Goal: Task Accomplishment & Management: Use online tool/utility

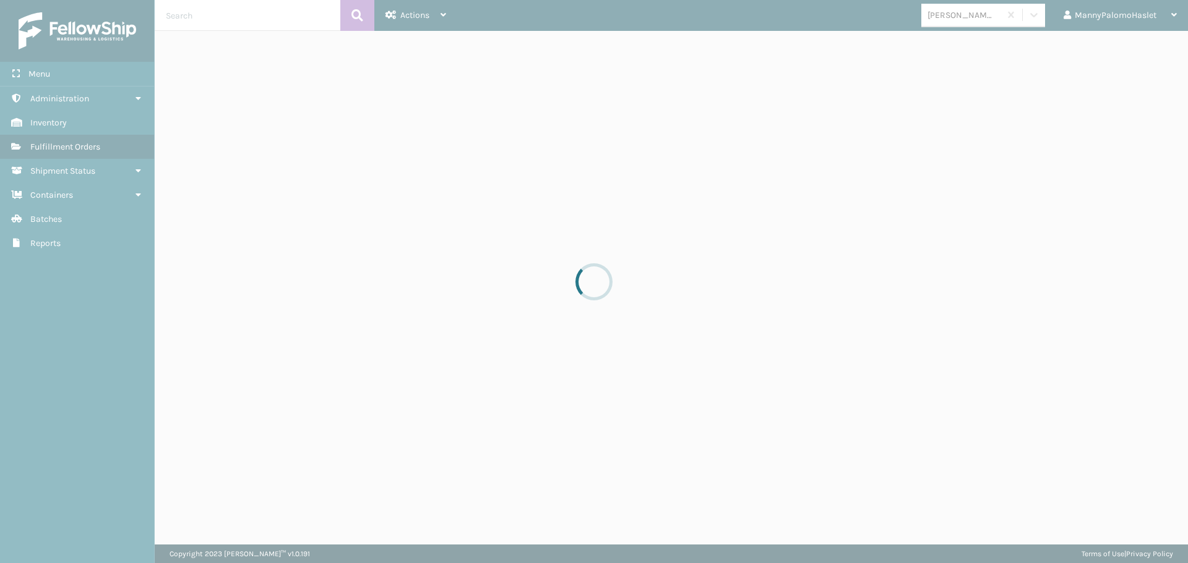
click at [523, 216] on div at bounding box center [594, 281] width 1188 height 563
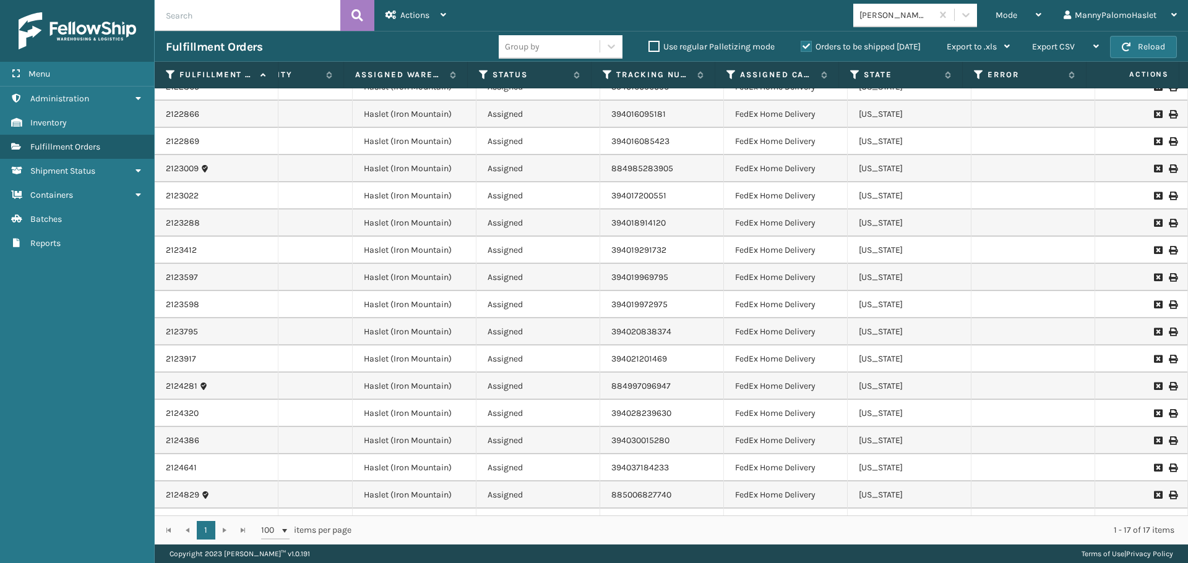
scroll to position [0, 202]
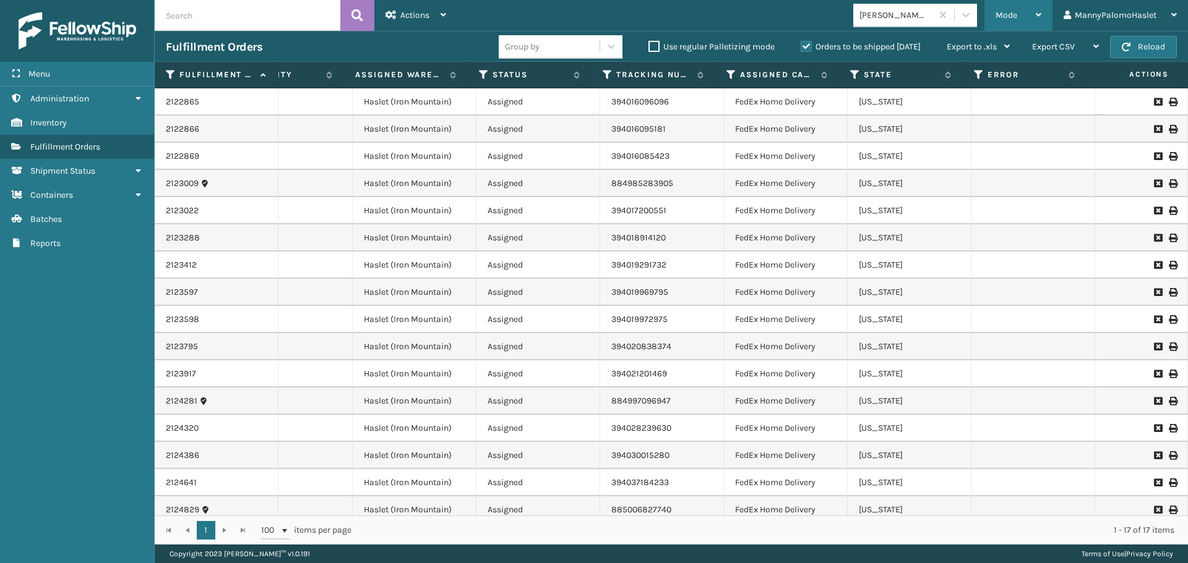
click at [1016, 9] on div "Mode" at bounding box center [1018, 15] width 46 height 31
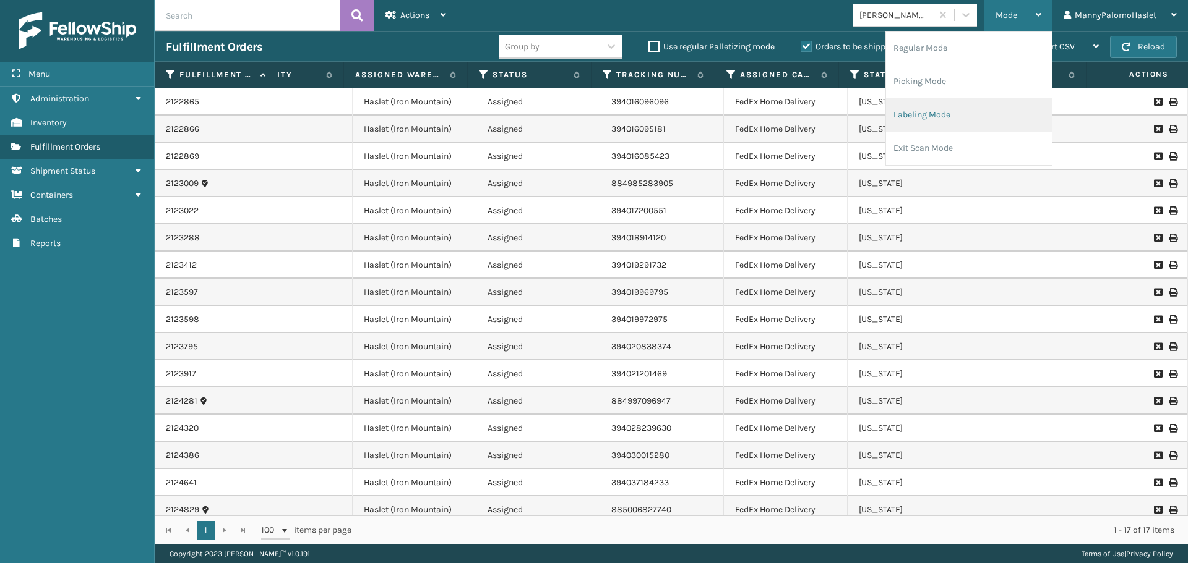
click at [932, 109] on li "Labeling Mode" at bounding box center [969, 114] width 166 height 33
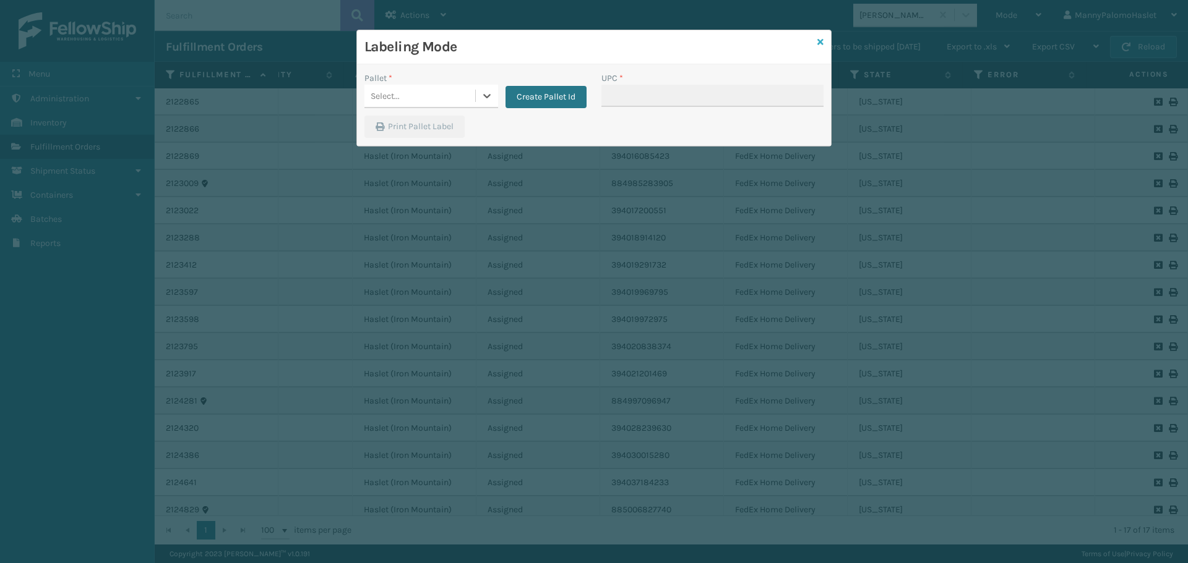
click at [823, 38] on icon at bounding box center [820, 42] width 6 height 9
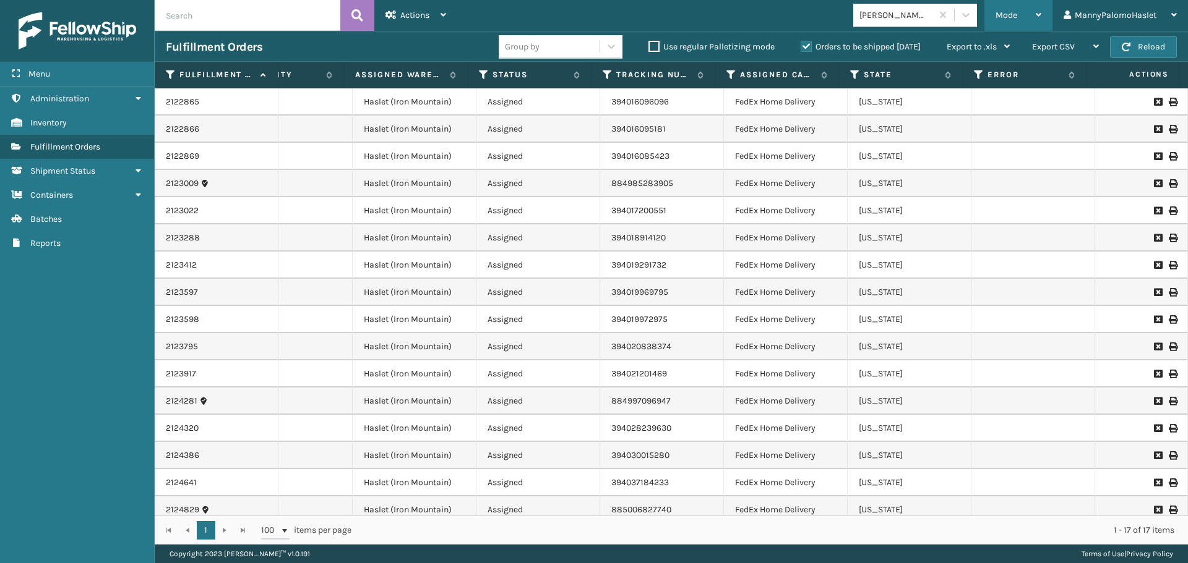
click at [1013, 13] on span "Mode" at bounding box center [1006, 15] width 22 height 11
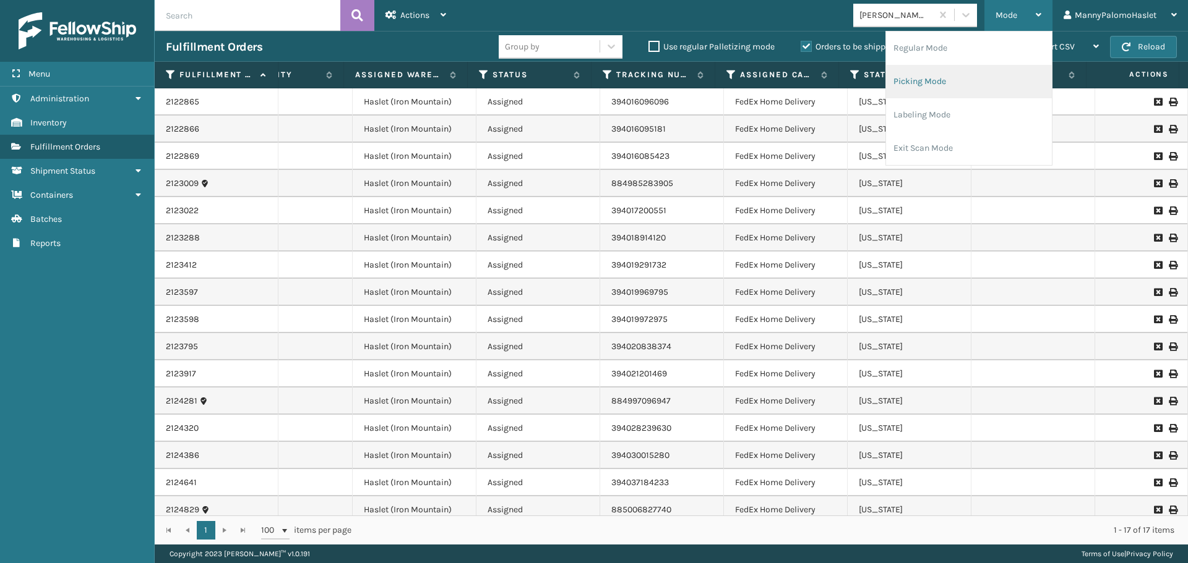
click at [955, 75] on li "Picking Mode" at bounding box center [969, 81] width 166 height 33
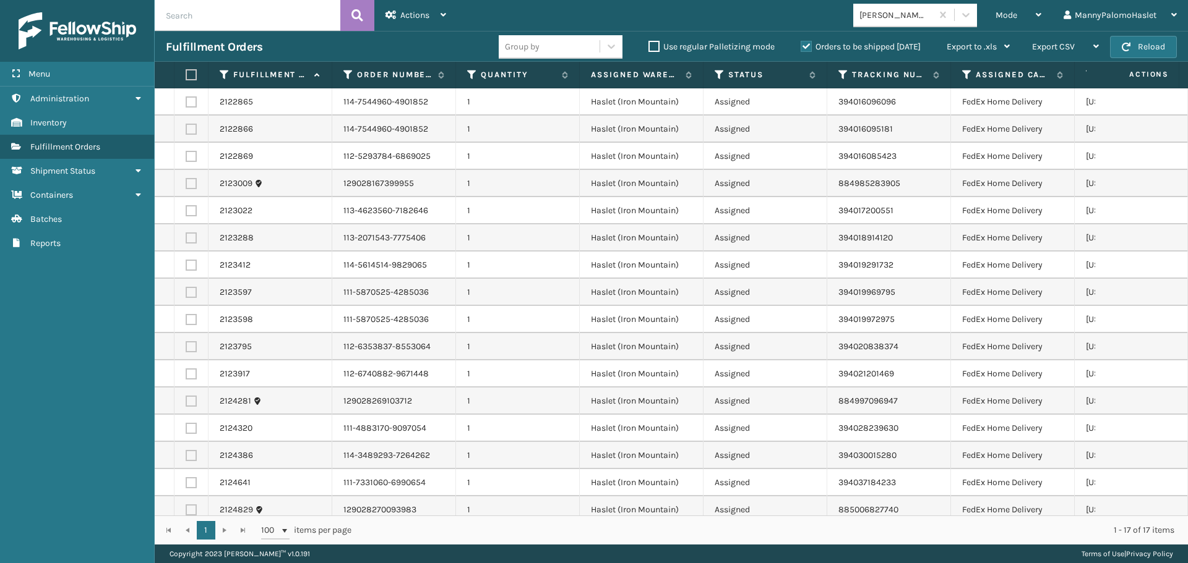
click at [184, 77] on th at bounding box center [191, 75] width 34 height 27
click at [192, 72] on label at bounding box center [189, 74] width 7 height 11
click at [186, 72] on input "checkbox" at bounding box center [186, 75] width 1 height 8
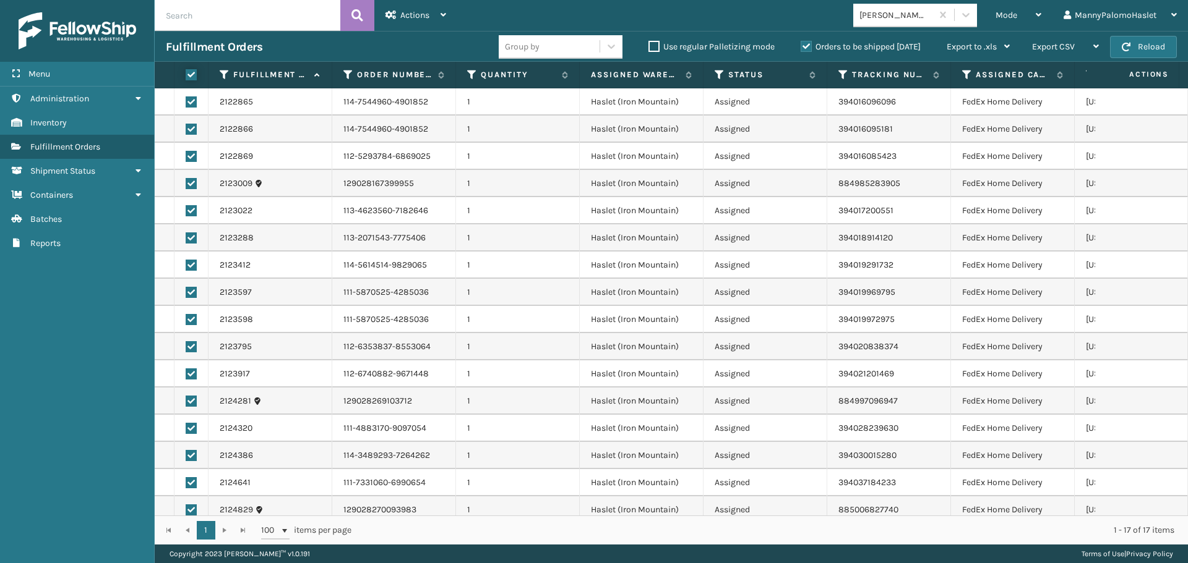
checkbox input "true"
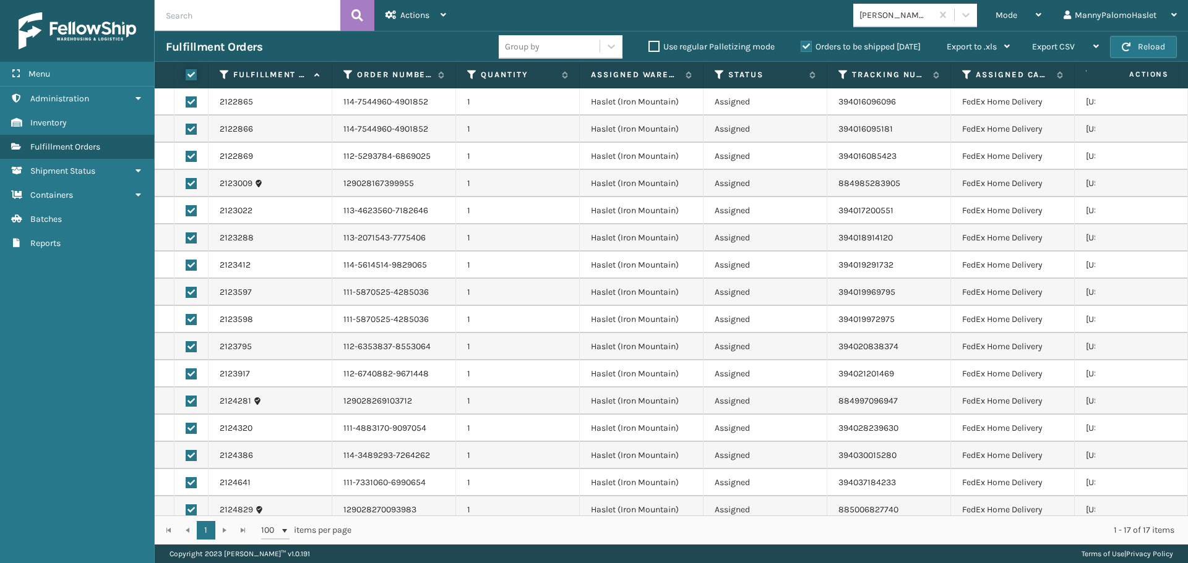
checkbox input "true"
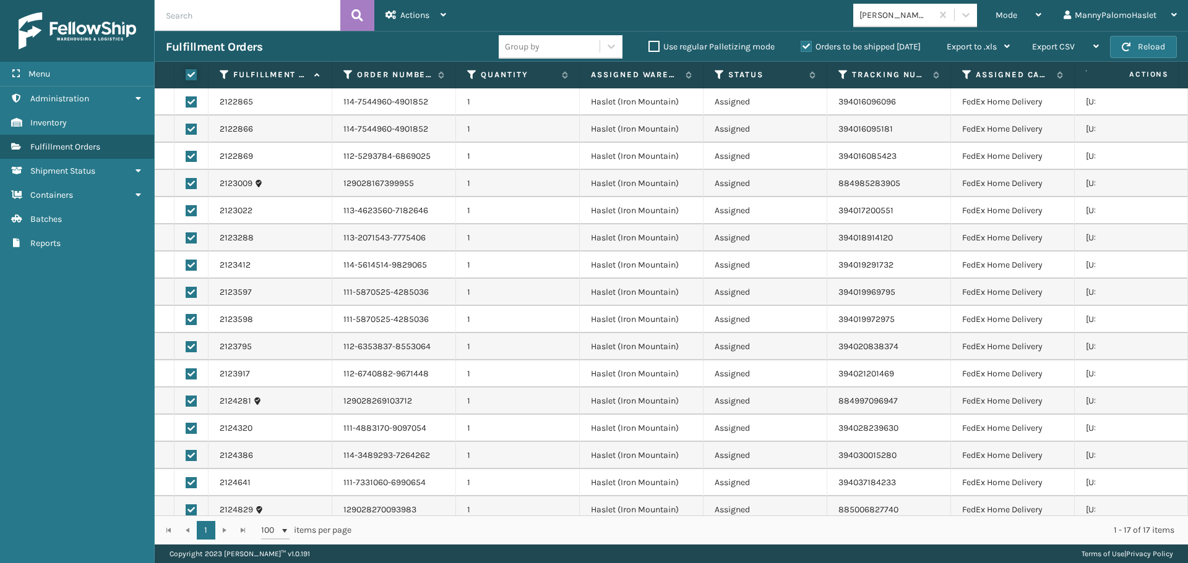
checkbox input "true"
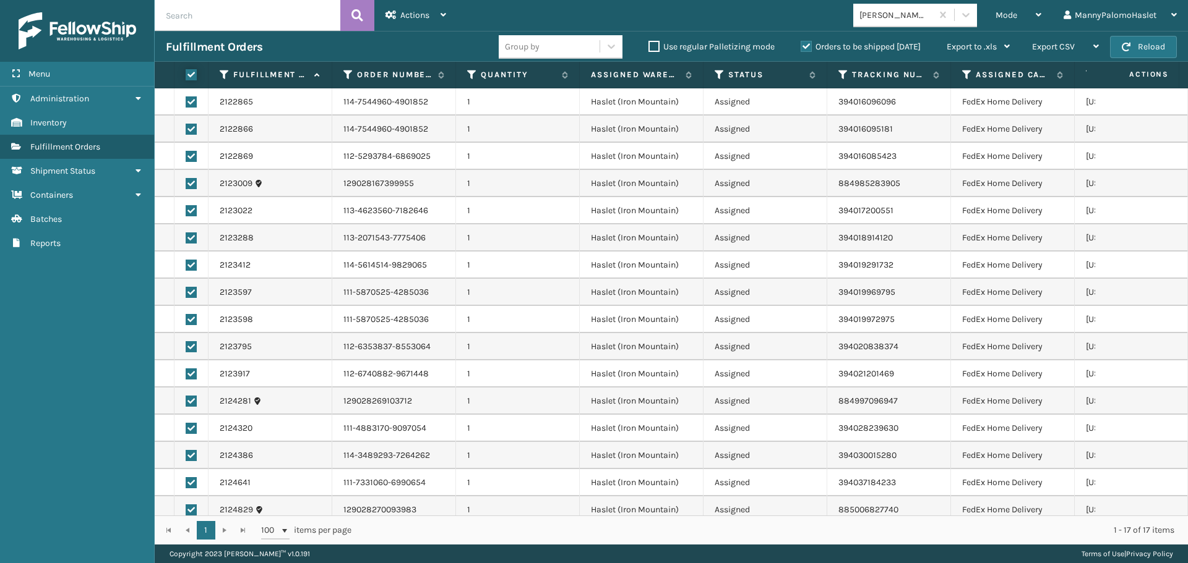
checkbox input "true"
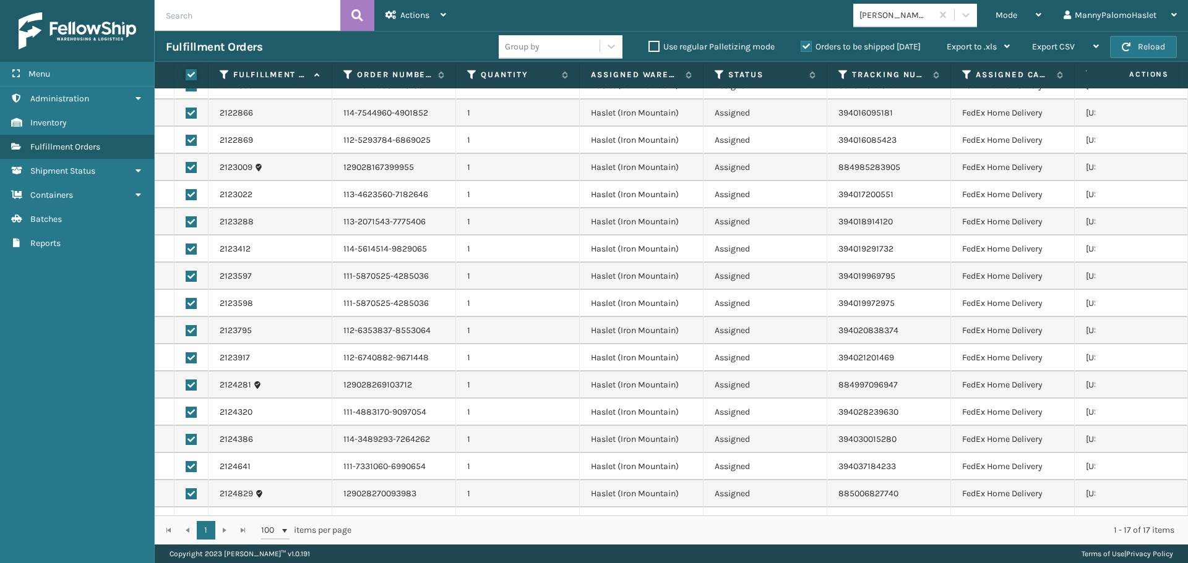
scroll to position [0, 0]
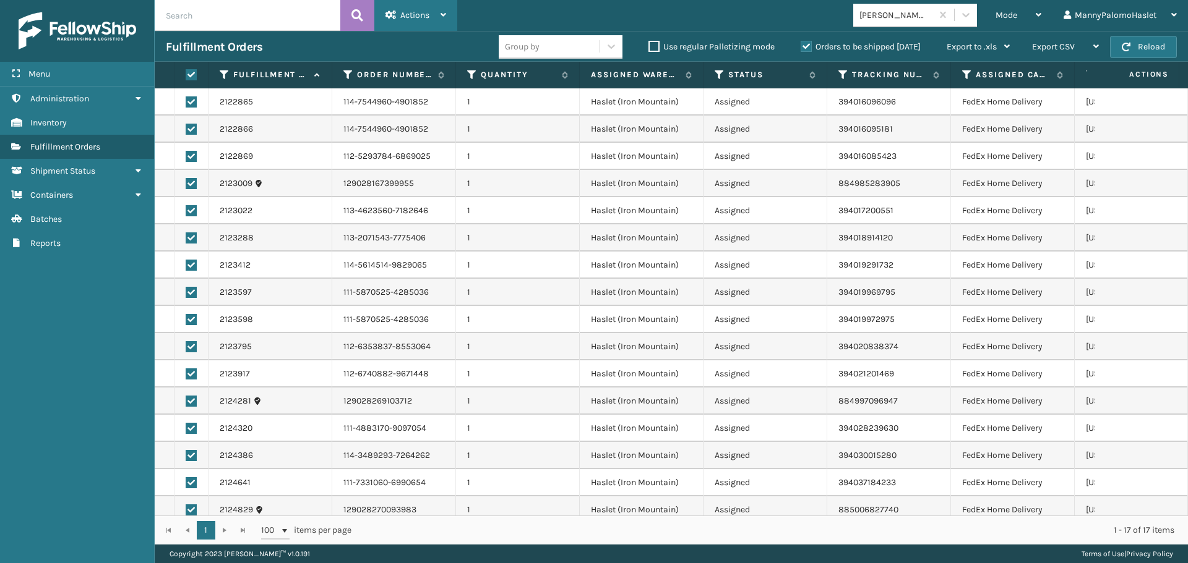
drag, startPoint x: 432, startPoint y: 11, endPoint x: 452, endPoint y: 67, distance: 59.3
click at [434, 12] on div "Actions" at bounding box center [415, 15] width 61 height 31
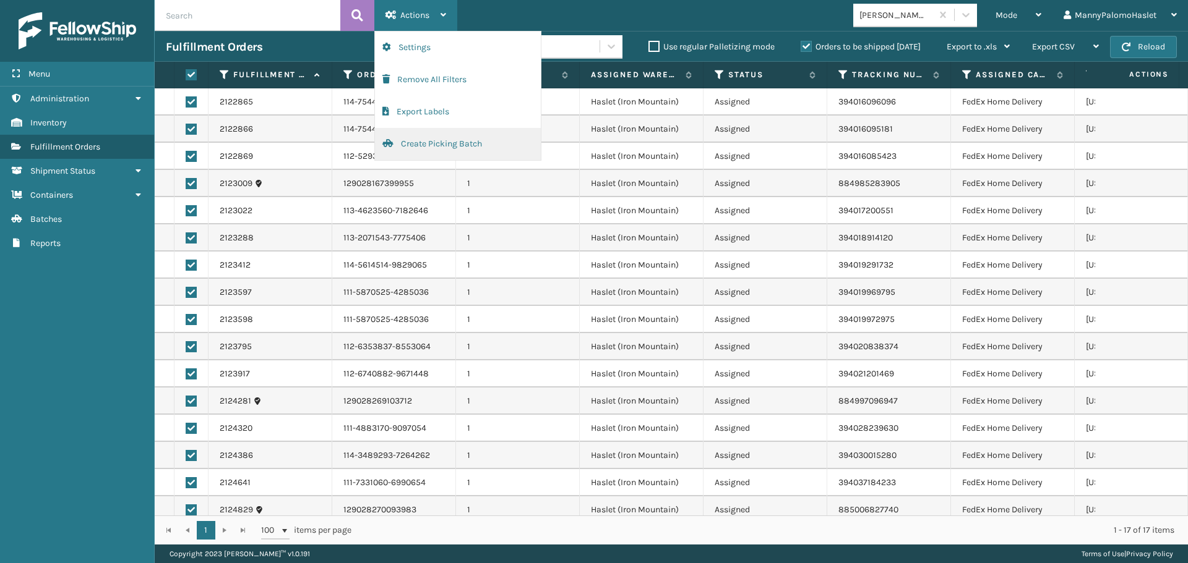
click at [458, 143] on button "Create Picking Batch" at bounding box center [458, 144] width 166 height 32
